Goal: Share content: Share content

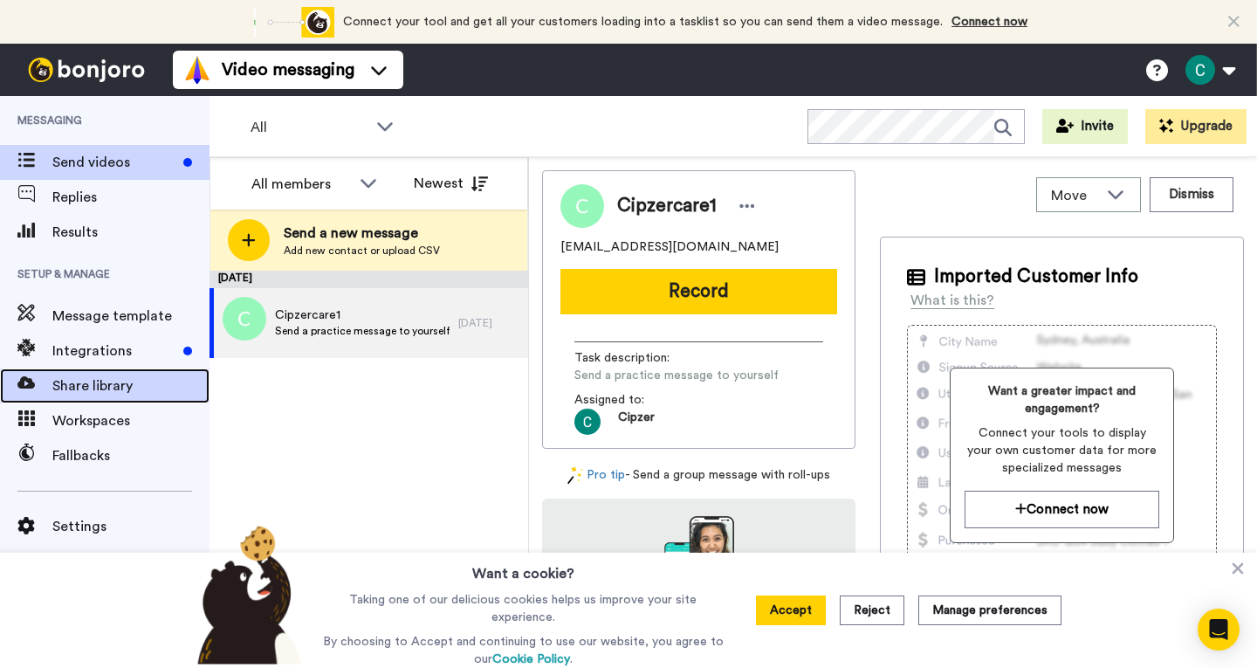
click at [106, 396] on div "Share library" at bounding box center [105, 386] width 210 height 35
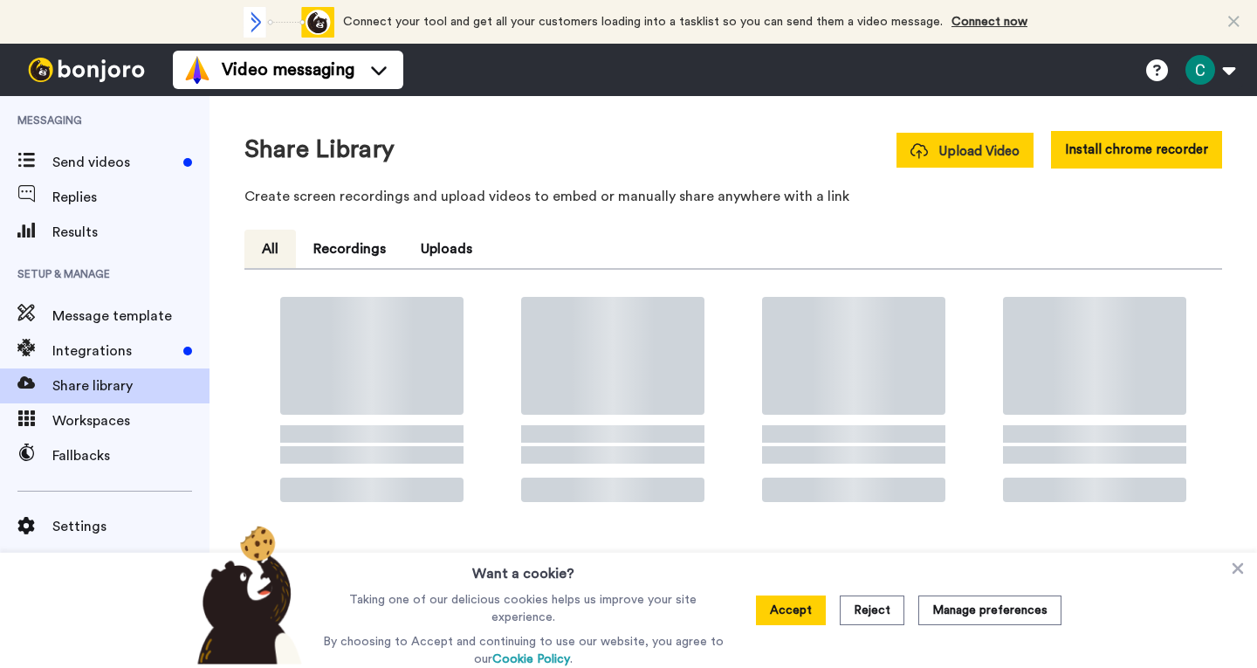
click at [971, 156] on span "Upload Video" at bounding box center [965, 151] width 109 height 18
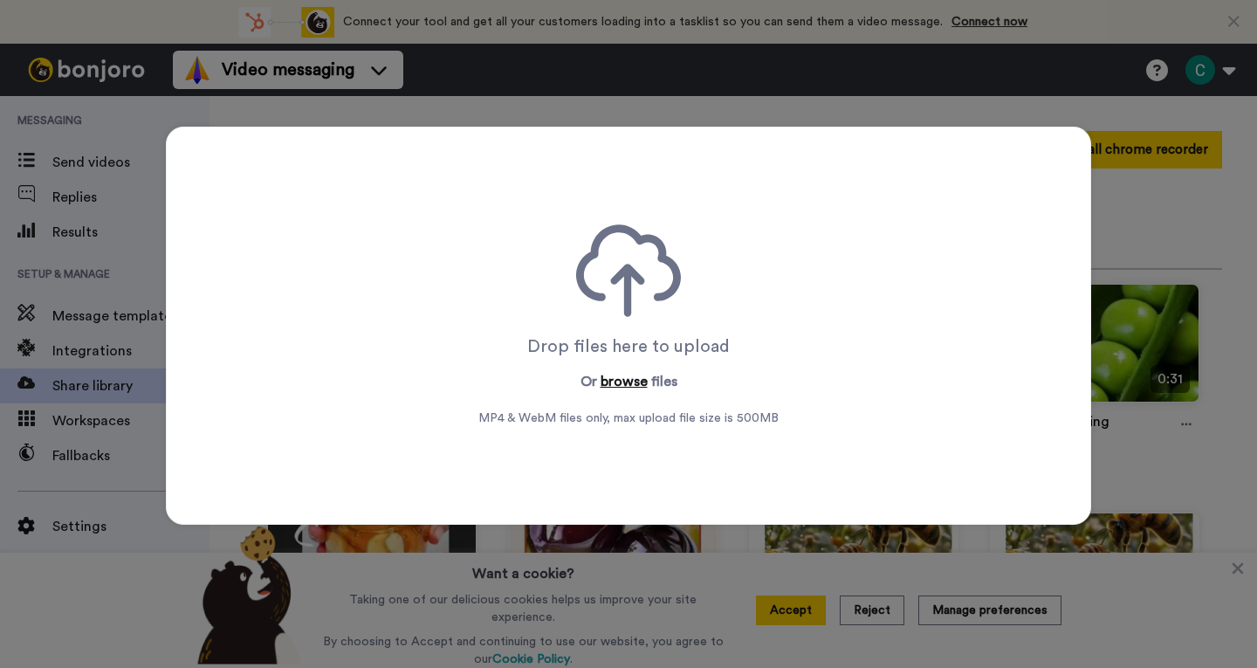
click at [633, 380] on button "browse" at bounding box center [624, 381] width 47 height 21
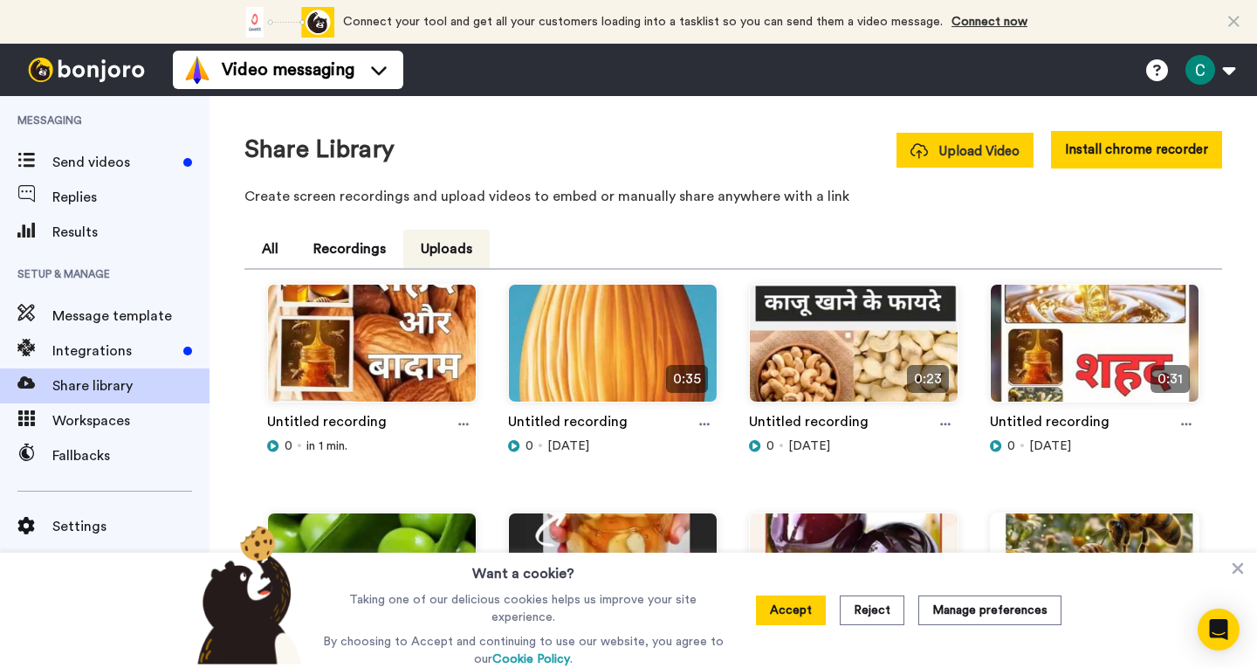
click at [949, 138] on button "Upload Video" at bounding box center [965, 150] width 137 height 35
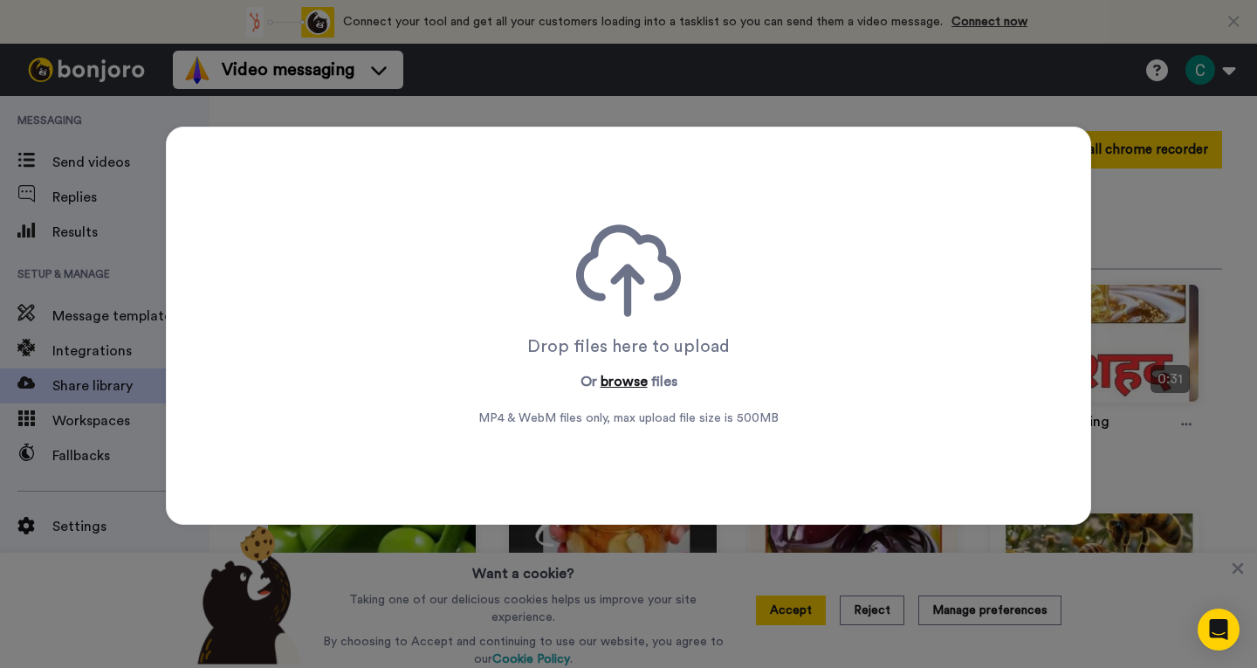
click at [609, 388] on button "browse" at bounding box center [624, 381] width 47 height 21
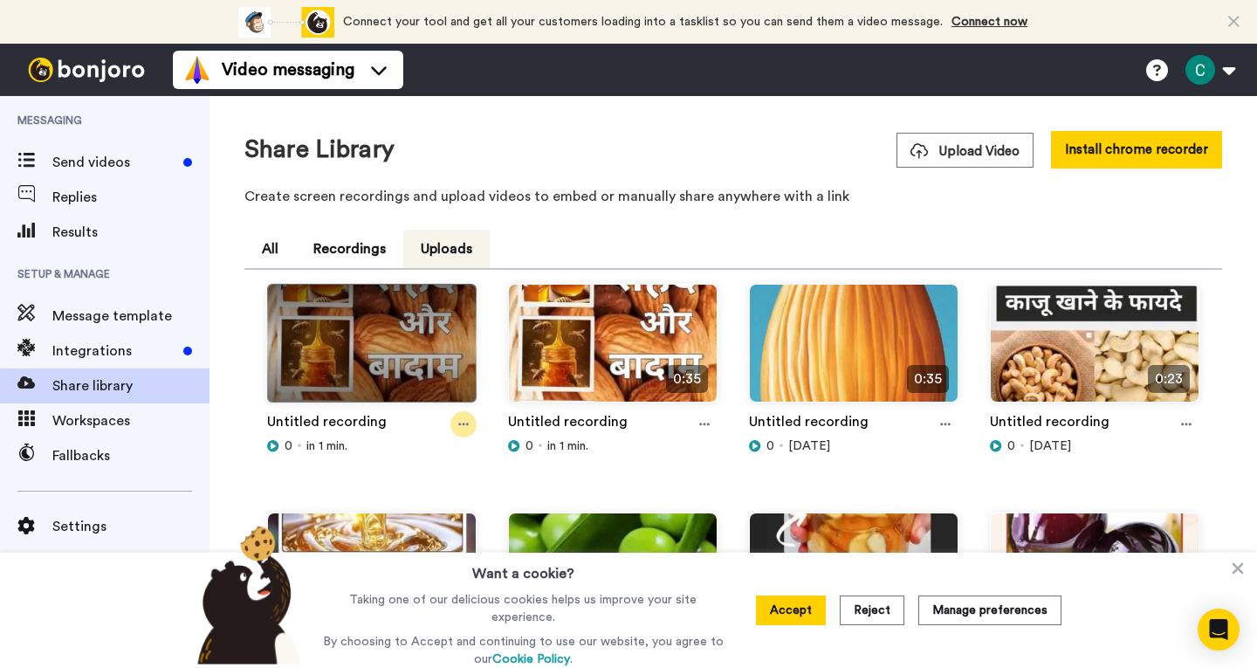
click at [462, 416] on div at bounding box center [464, 424] width 26 height 26
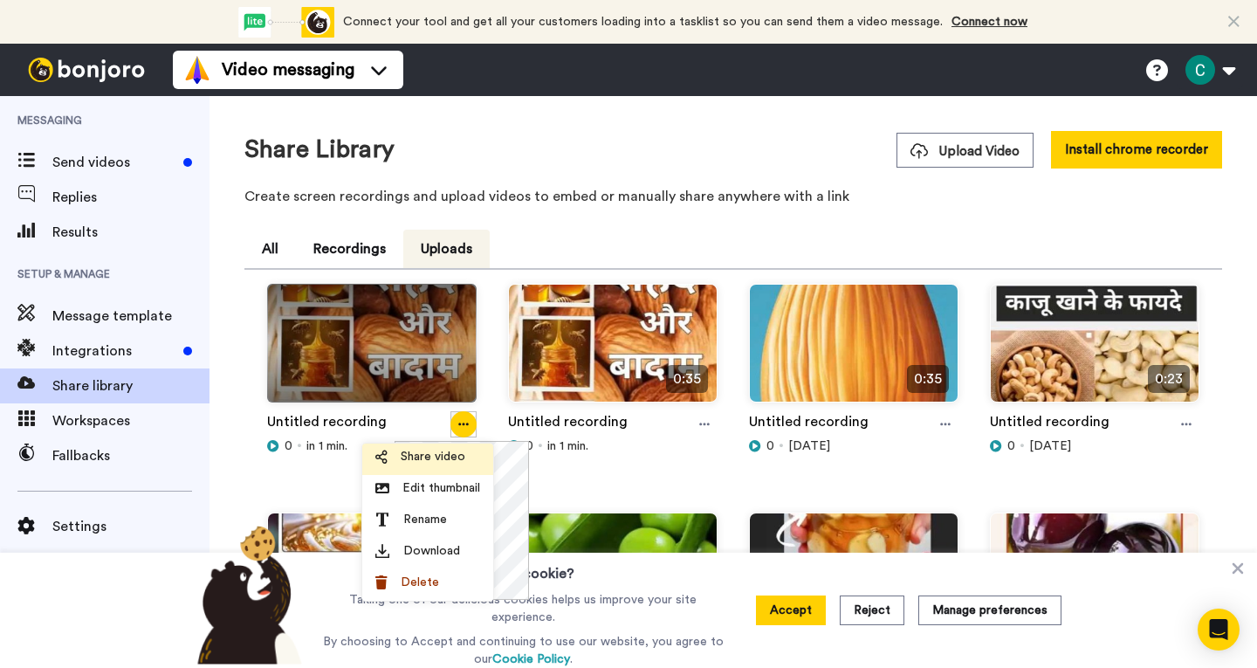
click at [438, 469] on li "Share video" at bounding box center [427, 459] width 131 height 31
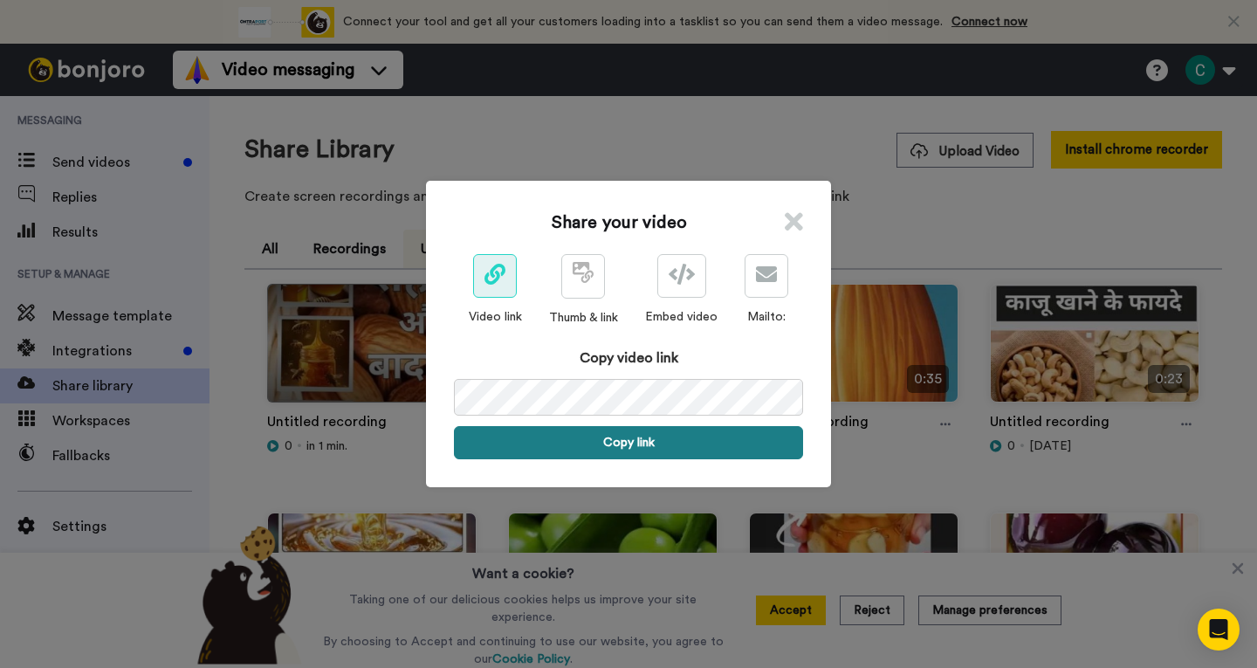
click at [623, 447] on button "Copy link" at bounding box center [628, 442] width 349 height 33
